Goal: Check status: Check status

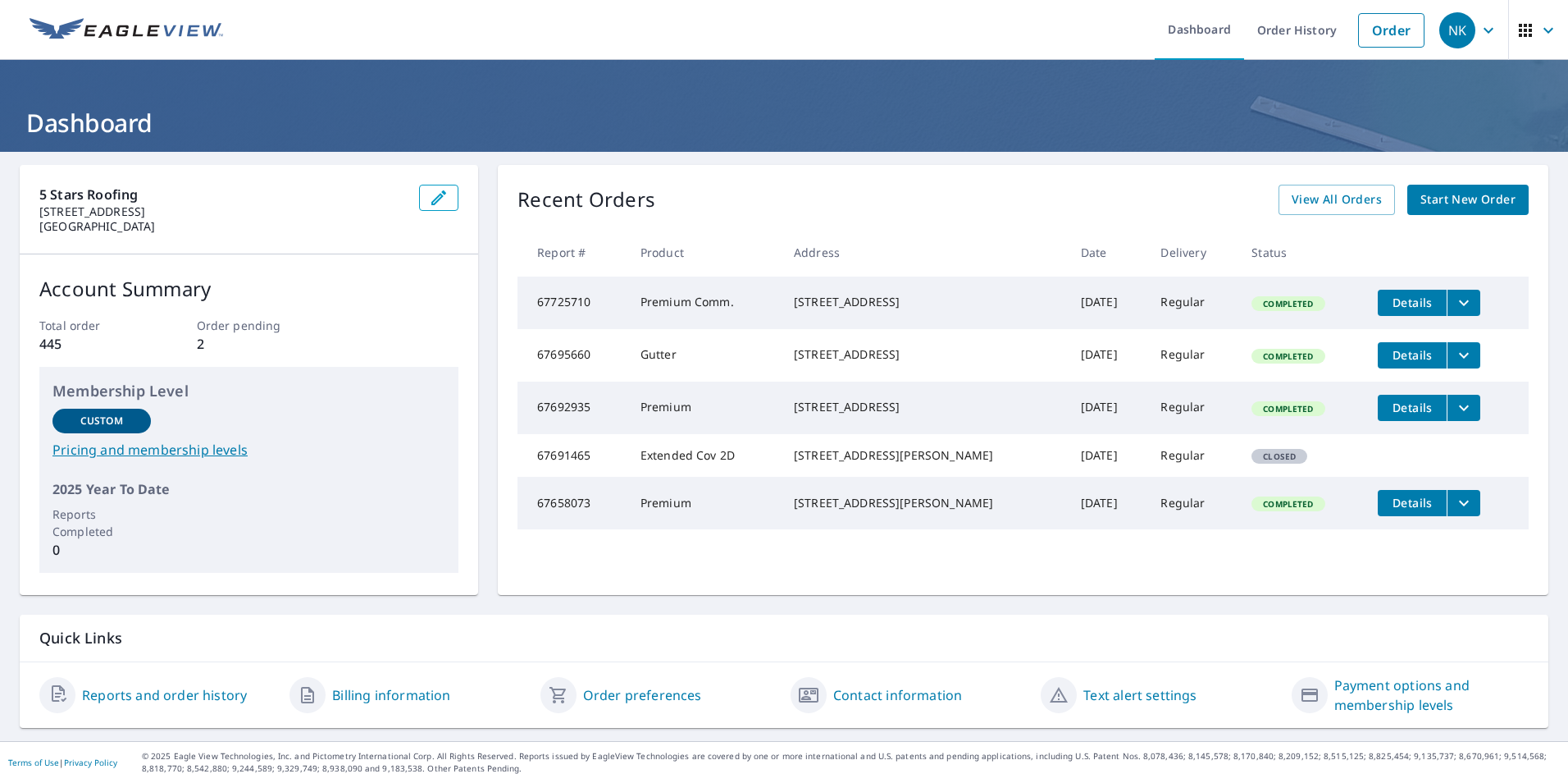
click at [1398, 363] on span "Details" at bounding box center [1411, 354] width 49 height 16
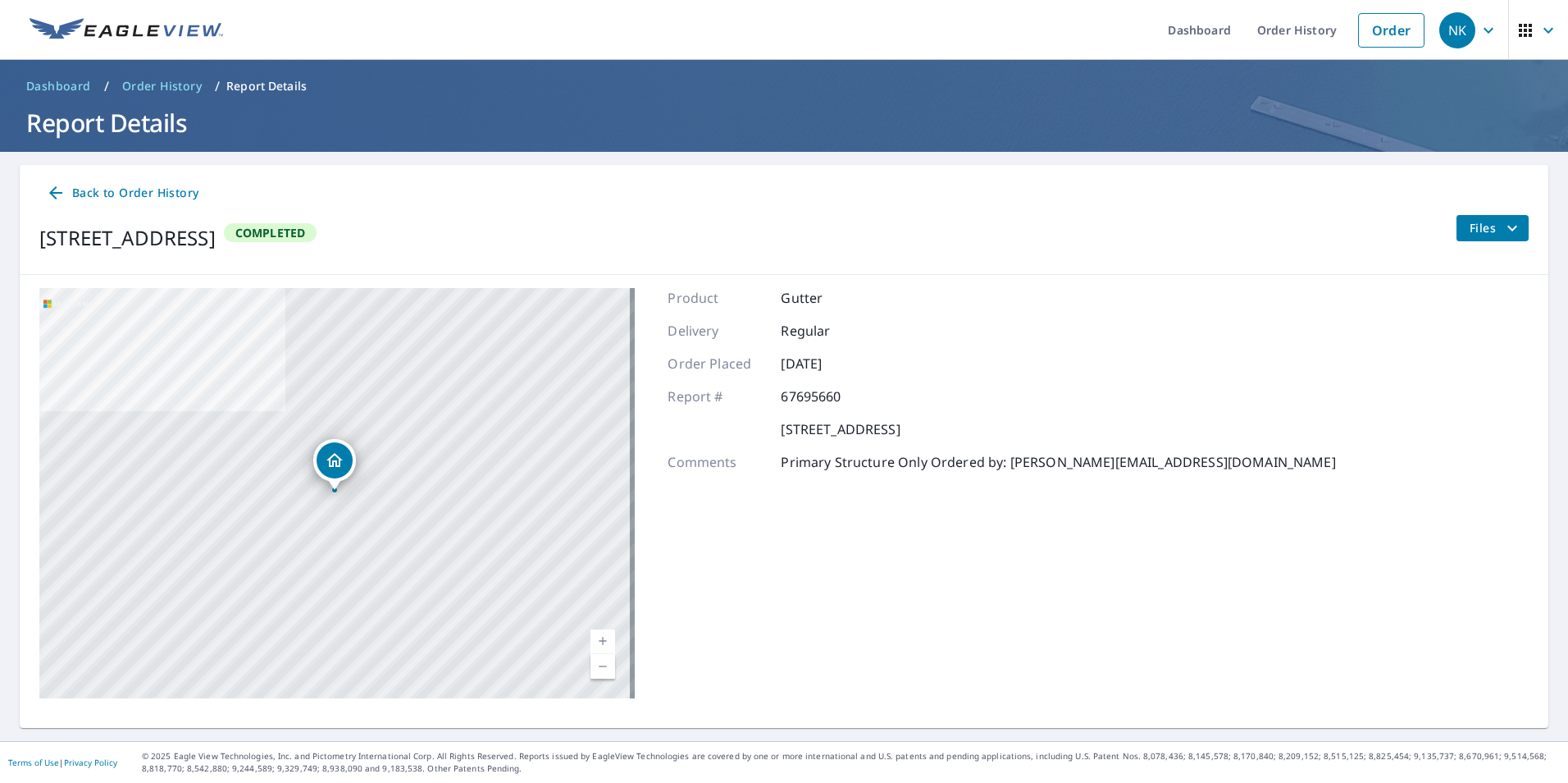
click at [1478, 223] on span "Files" at bounding box center [1495, 227] width 52 height 20
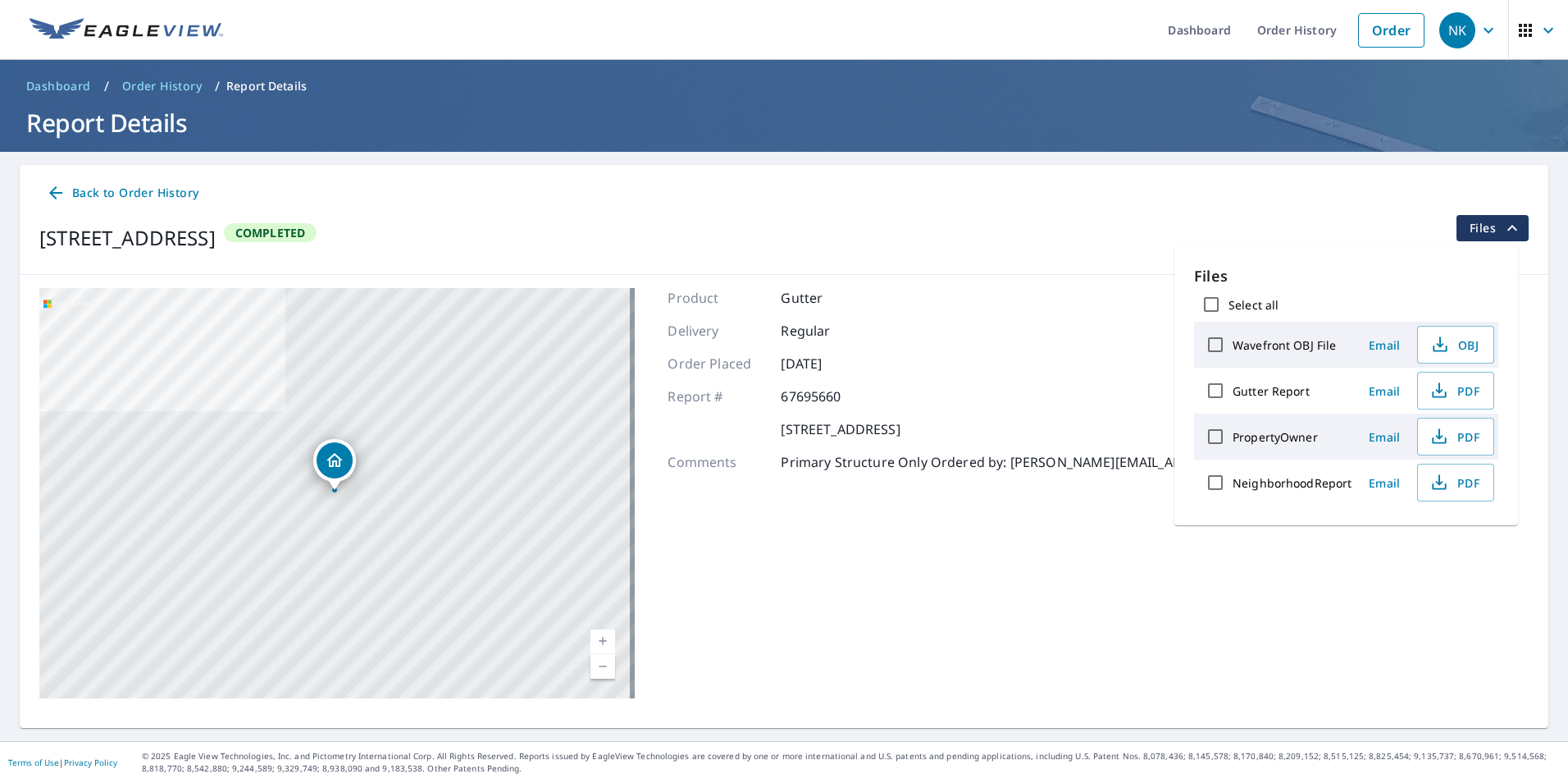
click at [989, 270] on div "Back to Order History [STREET_ADDRESS] Completed Files" at bounding box center [784, 220] width 1528 height 110
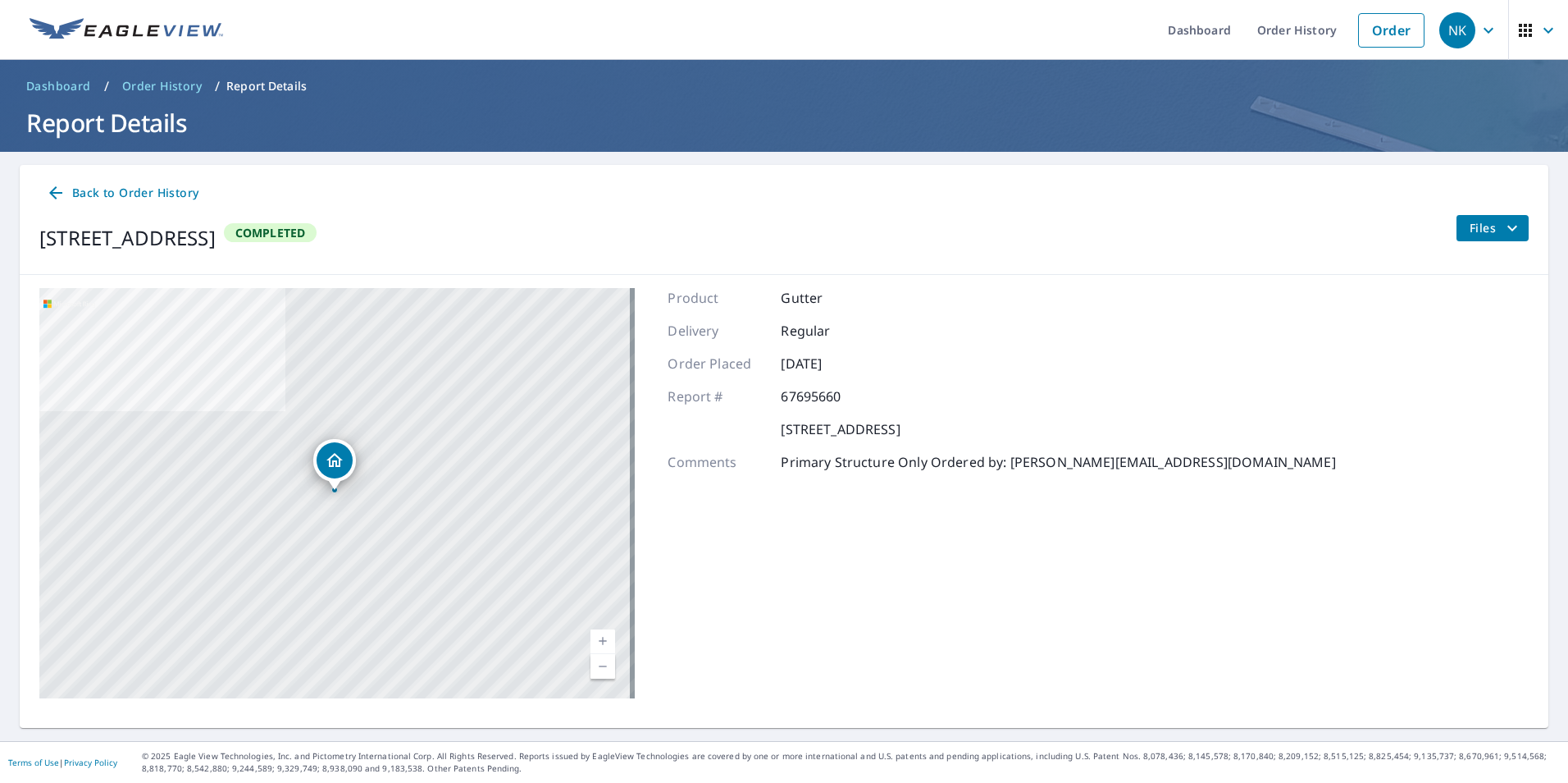
click at [53, 195] on icon at bounding box center [55, 192] width 20 height 20
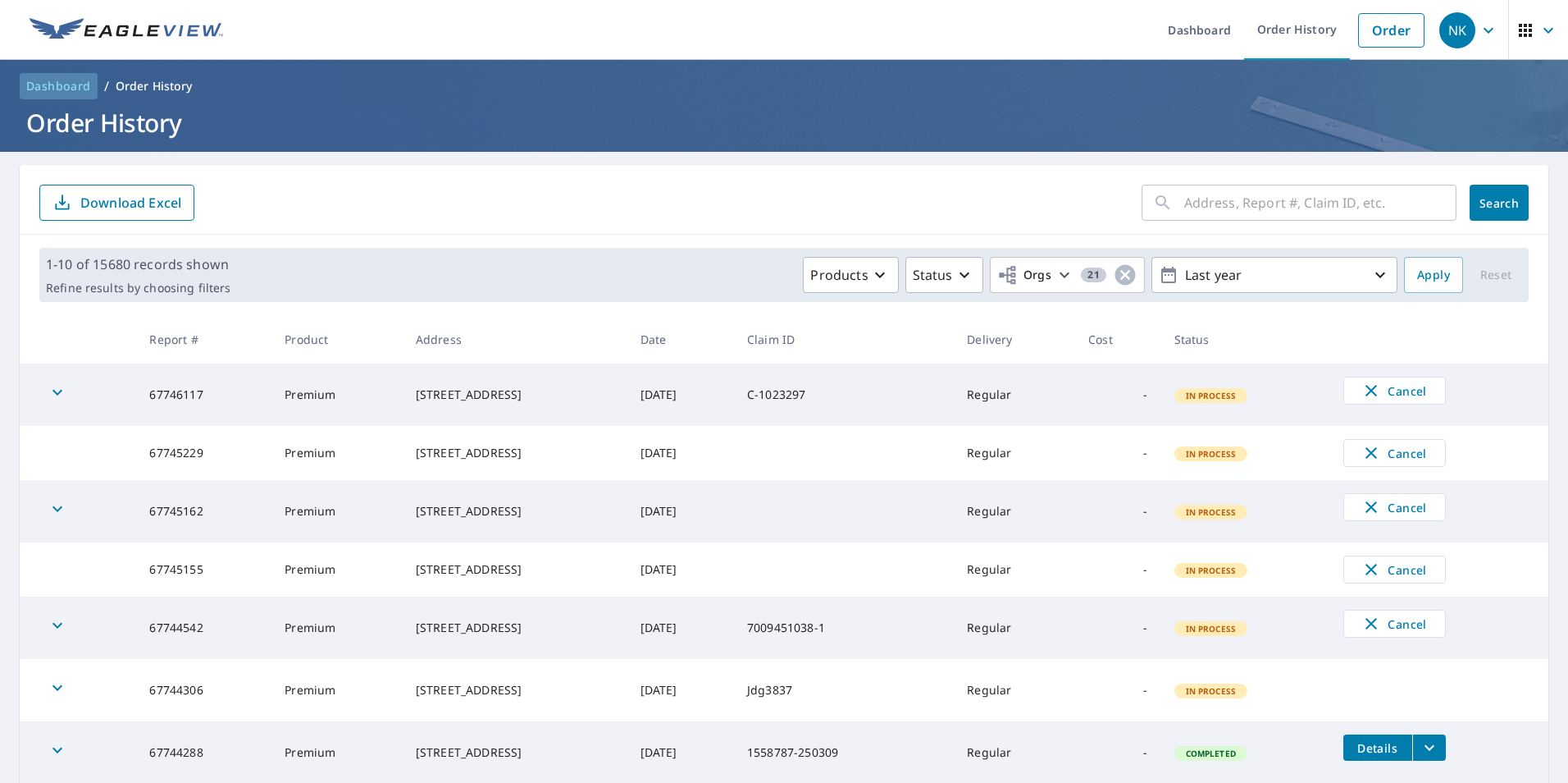
click at [66, 87] on span "Dashboard" at bounding box center [59, 87] width 65 height 17
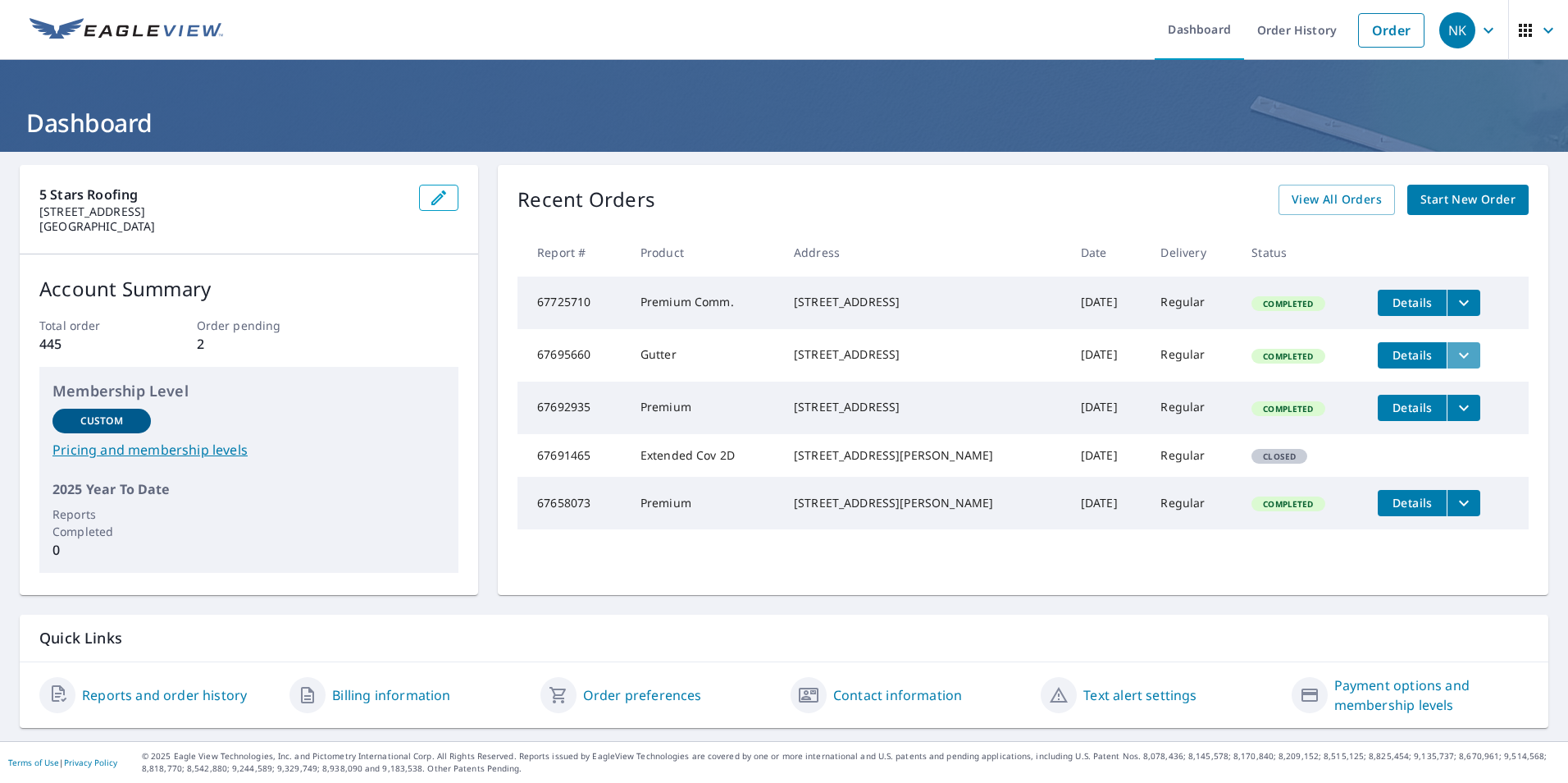
click at [1453, 364] on icon "filesDropdownBtn-67695660" at bounding box center [1463, 355] width 20 height 20
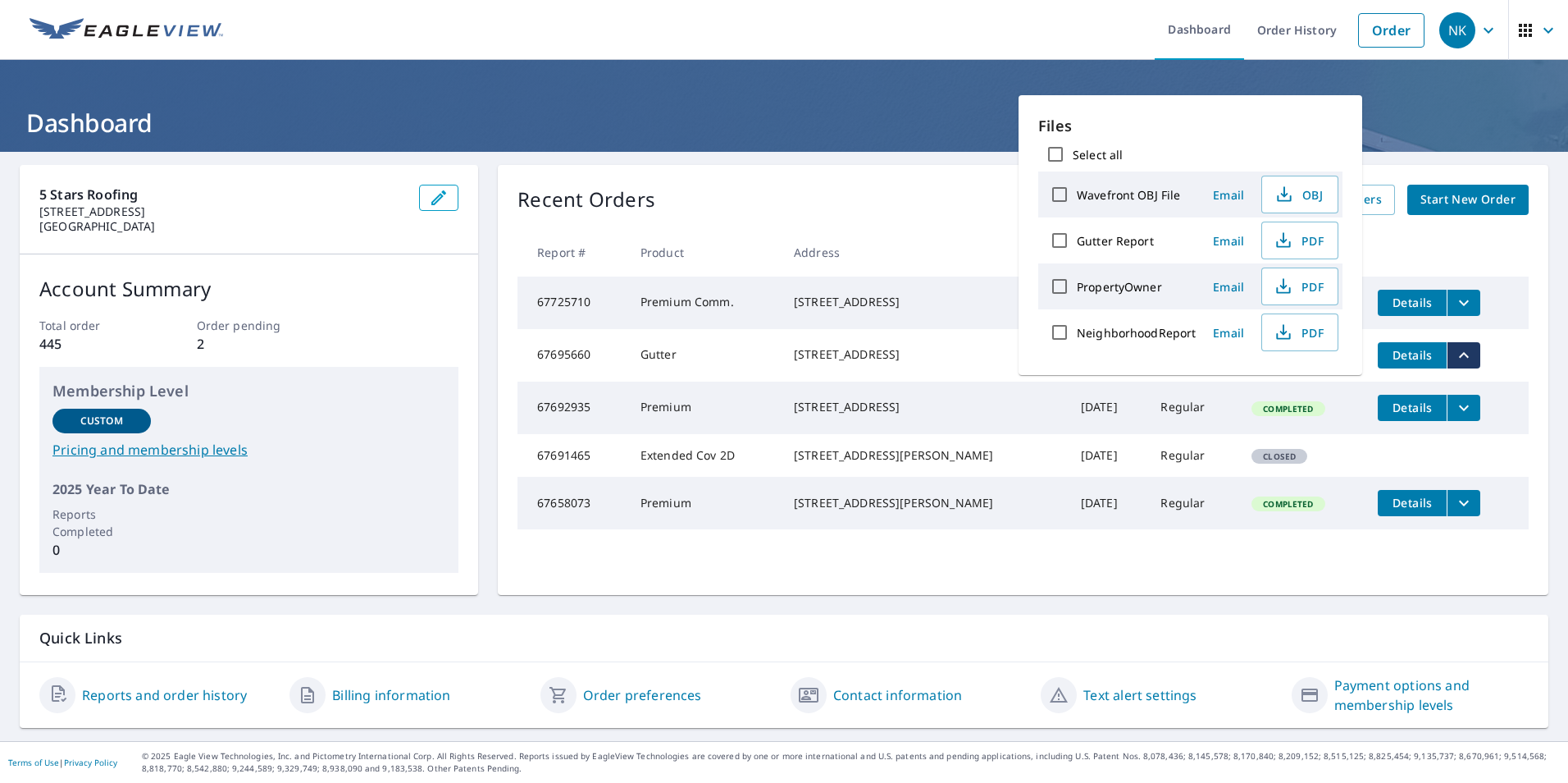
click at [1548, 358] on div "5 Stars Roofing [STREET_ADDRESS] Account Summary Total order 445 Order pending …" at bounding box center [784, 446] width 1568 height 589
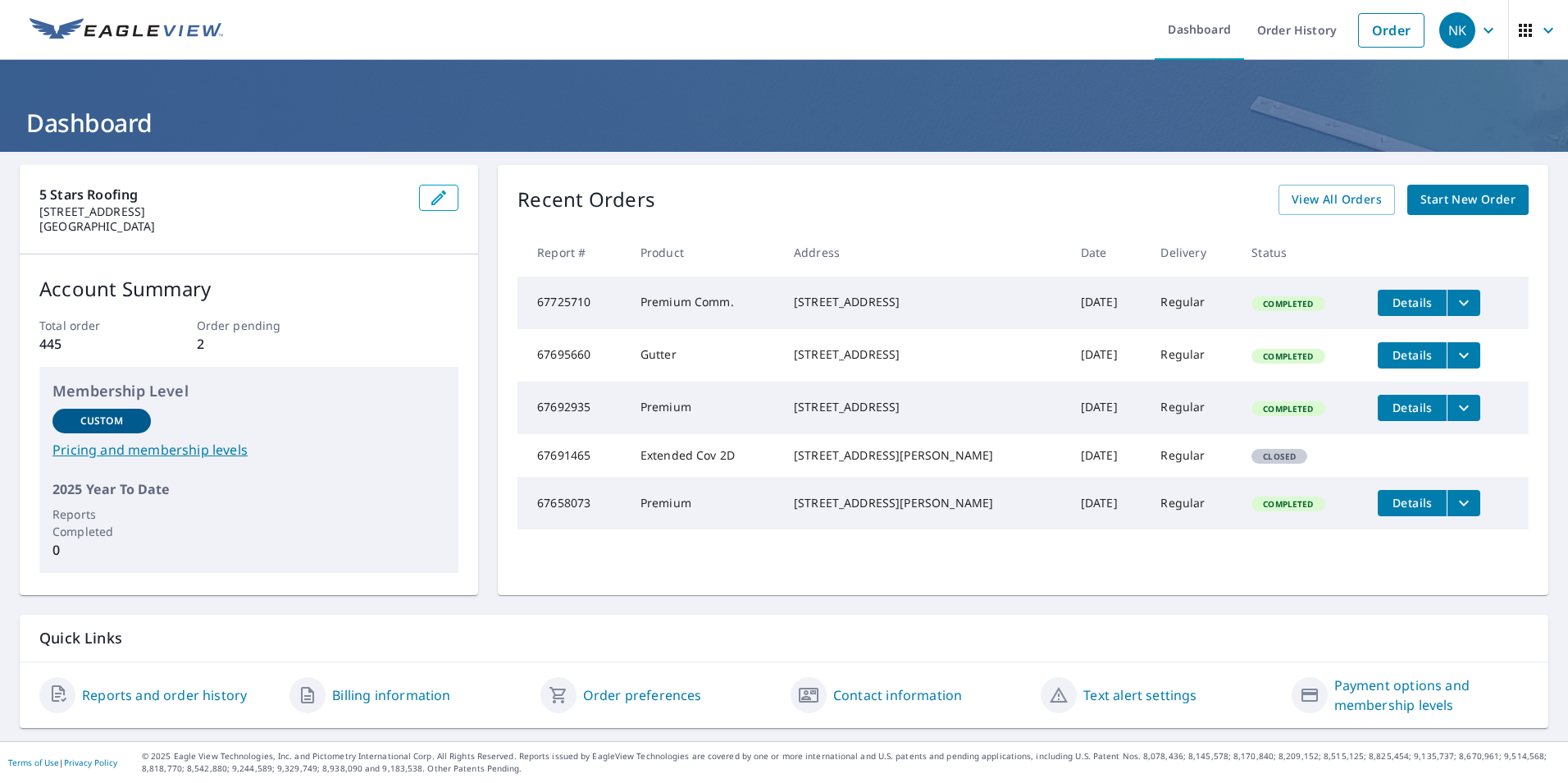
click at [153, 687] on link "Reports and order history" at bounding box center [164, 694] width 165 height 20
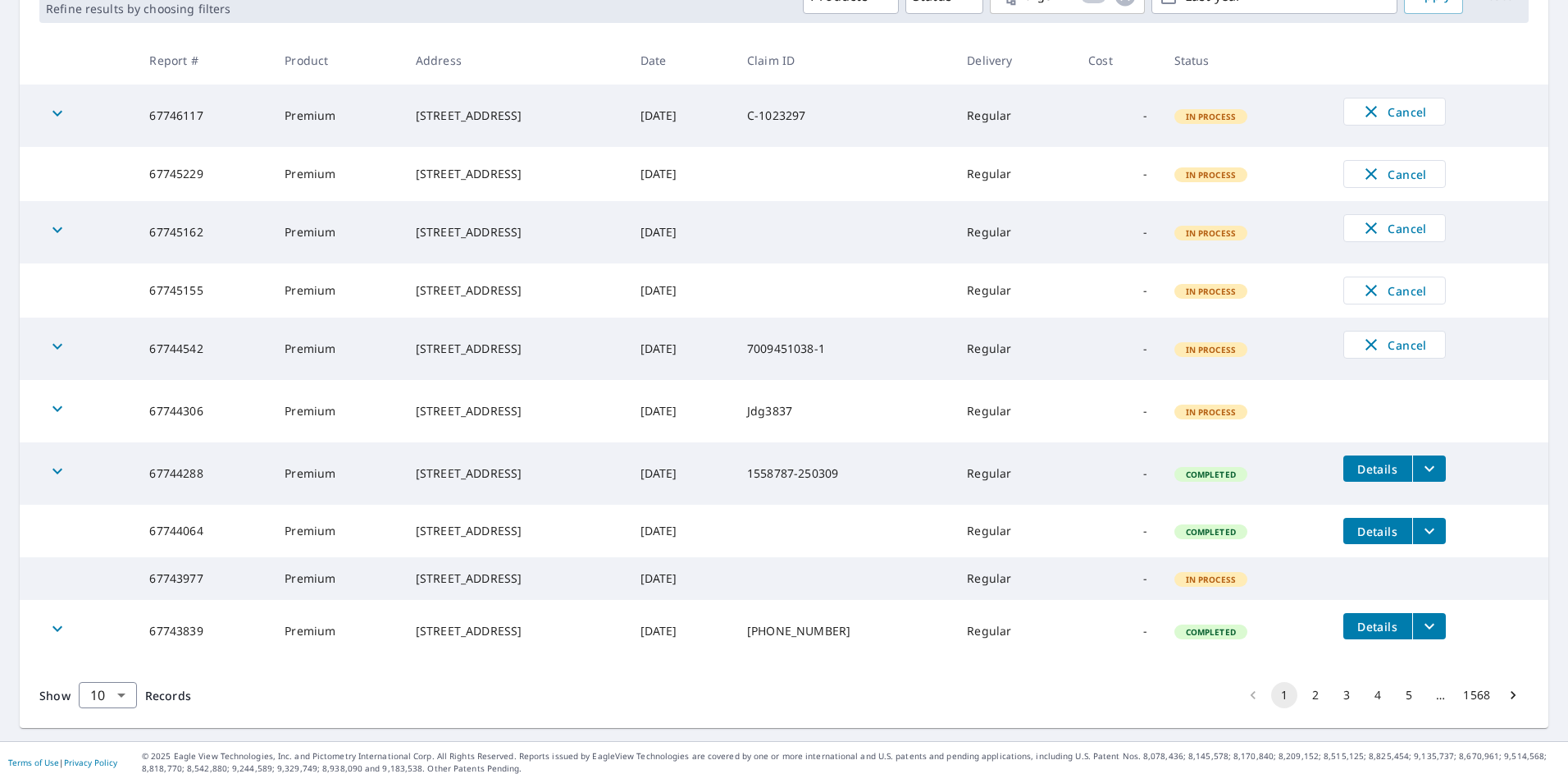
scroll to position [311, 0]
click at [1310, 702] on button "2" at bounding box center [1316, 694] width 26 height 26
